Goal: Obtain resource: Obtain resource

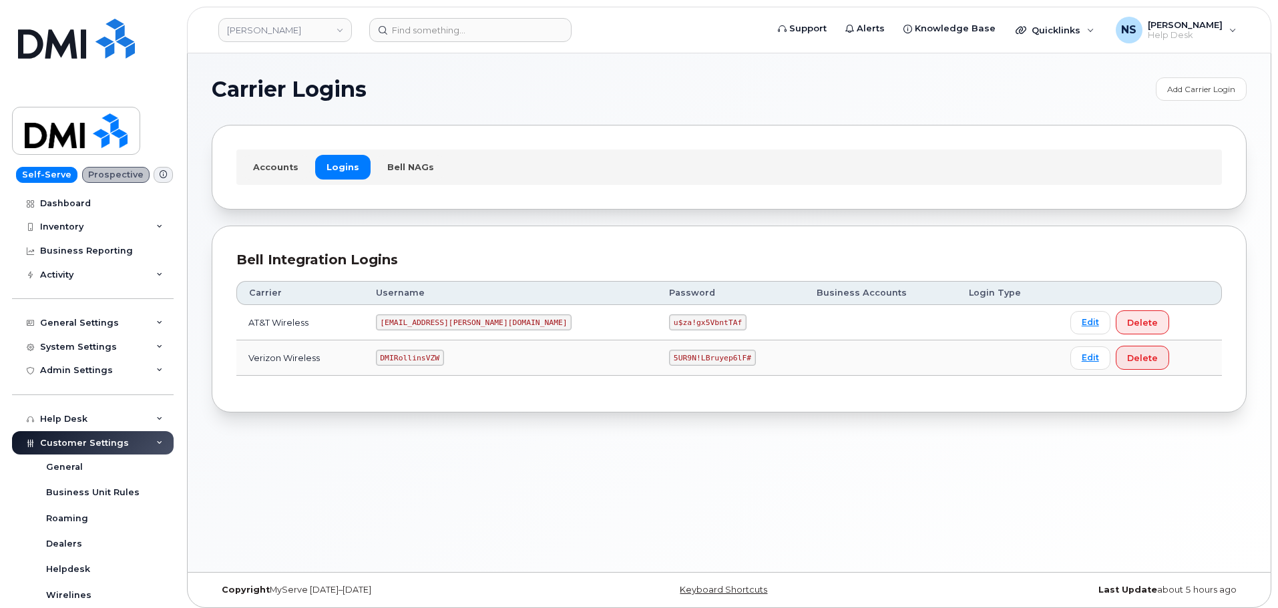
click at [434, 326] on code "[EMAIL_ADDRESS][PERSON_NAME][DOMAIN_NAME]" at bounding box center [474, 322] width 196 height 16
copy code "[EMAIL_ADDRESS][PERSON_NAME][DOMAIN_NAME]"
click at [669, 317] on code "u$za!gx5VbntTAf" at bounding box center [707, 322] width 77 height 16
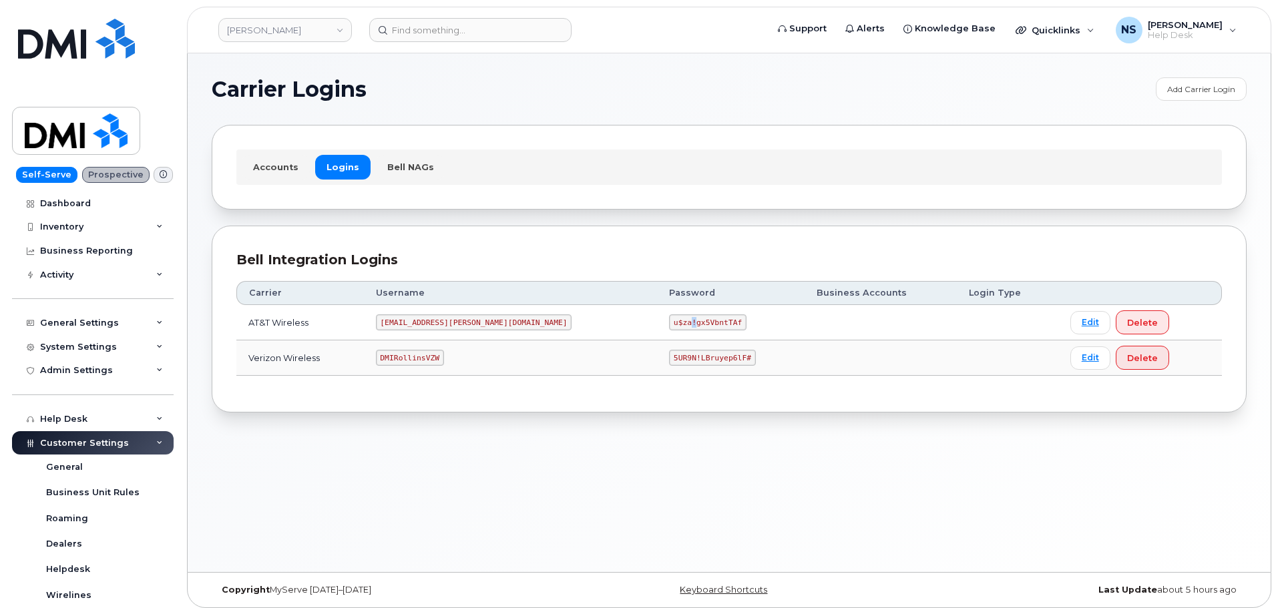
click at [669, 317] on code "u$za!gx5VbntTAf" at bounding box center [707, 322] width 77 height 16
click at [444, 363] on code "DMIRollinsVZW" at bounding box center [410, 358] width 68 height 16
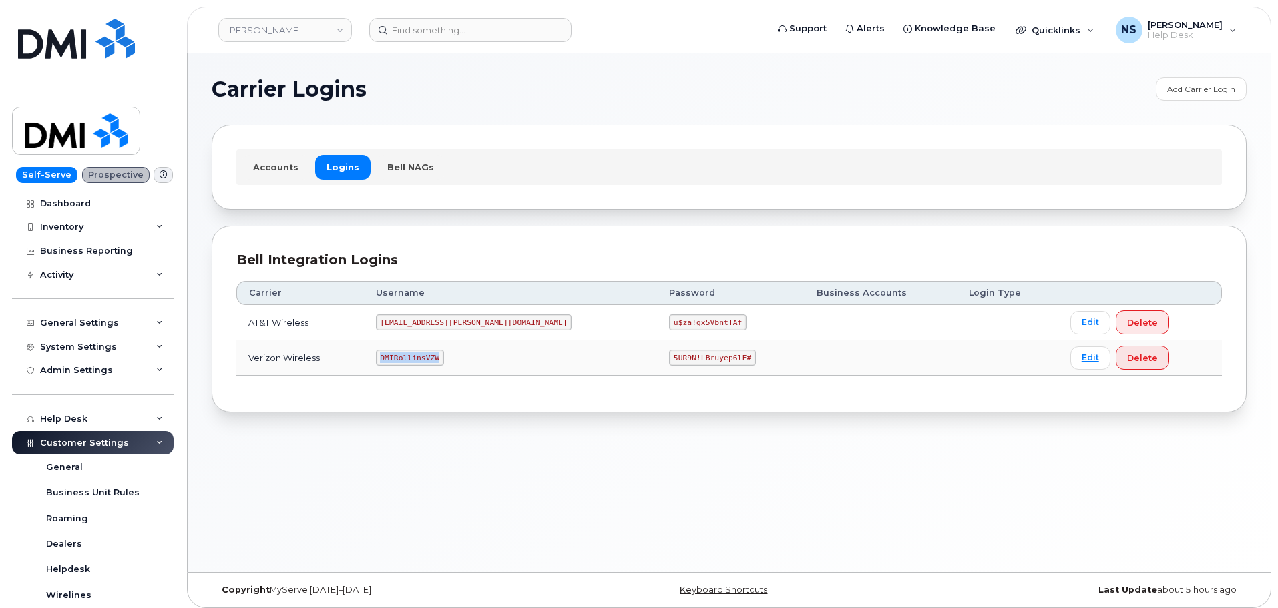
click at [444, 363] on code "DMIRollinsVZW" at bounding box center [410, 358] width 68 height 16
copy code "DMIRollinsVZW"
click at [657, 349] on td "5UR9N!LBruyep6lF#" at bounding box center [731, 358] width 148 height 35
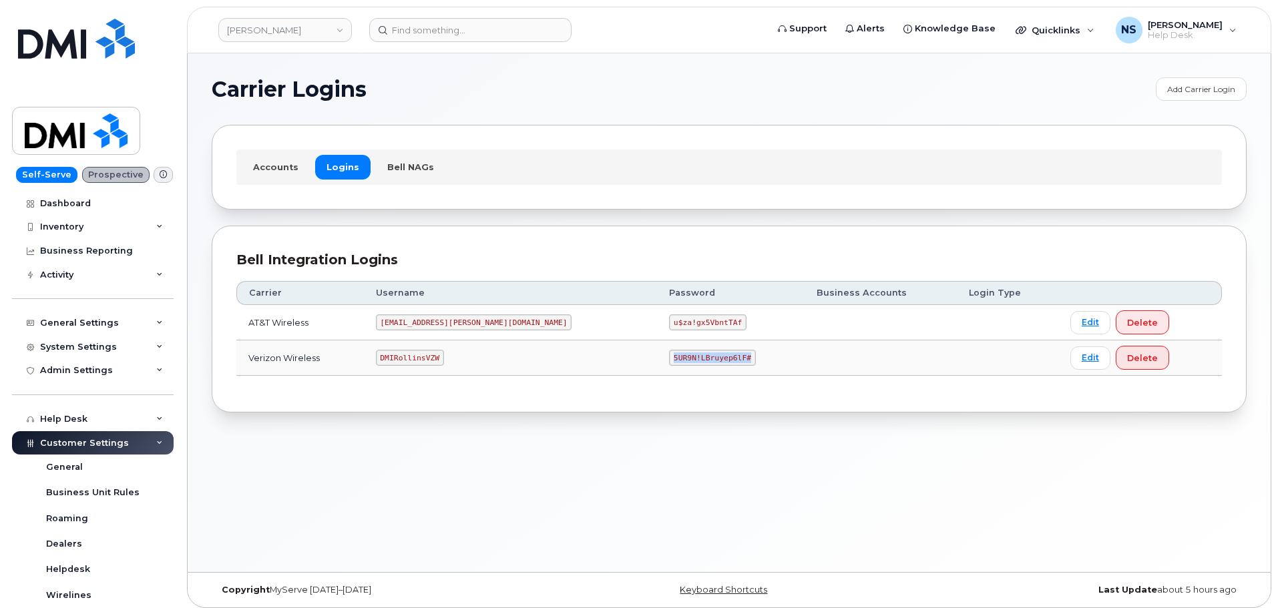
click at [657, 349] on td "5UR9N!LBruyep6lF#" at bounding box center [731, 358] width 148 height 35
copy code "5UR9N!LBruyep6lF#"
click at [439, 327] on code "[EMAIL_ADDRESS][PERSON_NAME][DOMAIN_NAME]" at bounding box center [474, 322] width 196 height 16
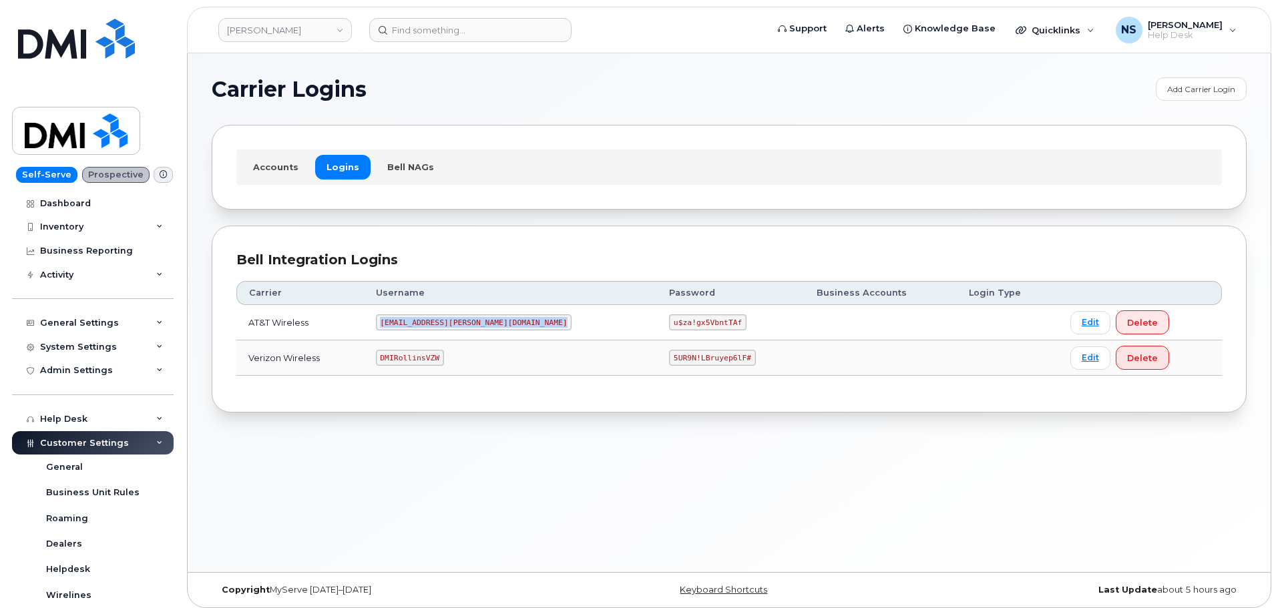
copy code "[EMAIL_ADDRESS][PERSON_NAME][DOMAIN_NAME]"
click at [669, 322] on code "u$za!gx5VbntTAf" at bounding box center [707, 322] width 77 height 16
click at [669, 321] on code "u$za!gx5VbntTAf" at bounding box center [707, 322] width 77 height 16
copy code "u$za!gx5VbntTAf"
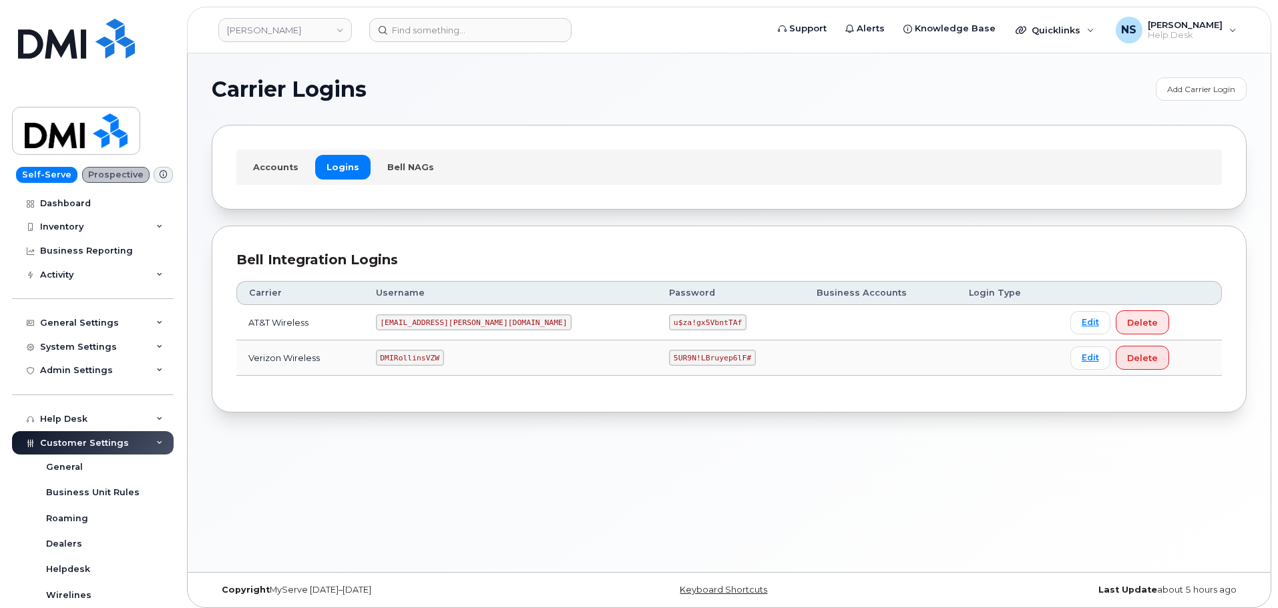
click at [411, 365] on code "DMIRollinsVZW" at bounding box center [410, 358] width 68 height 16
copy code "DMIRollinsVZW"
